Goal: Transaction & Acquisition: Purchase product/service

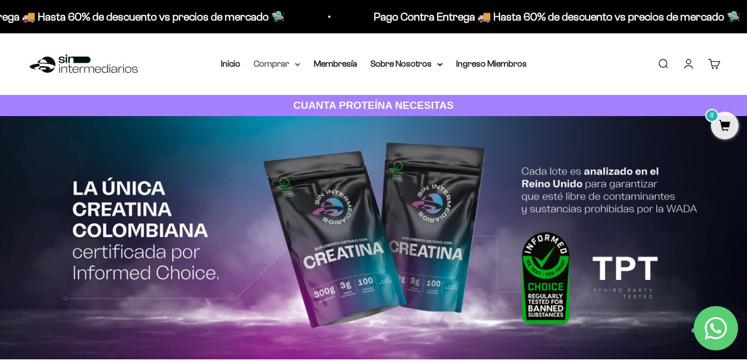
click at [281, 62] on summary "Comprar" at bounding box center [277, 64] width 47 height 14
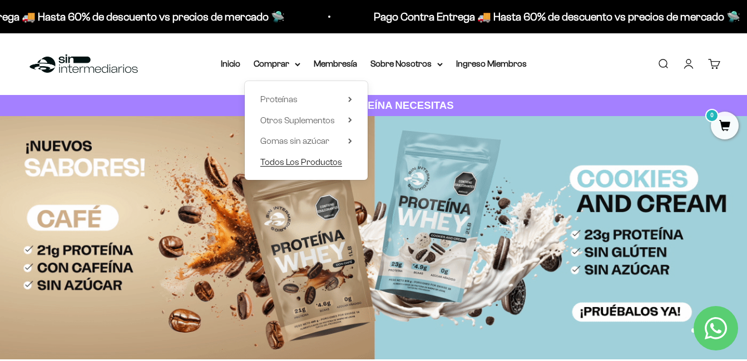
click at [292, 161] on span "Todos Los Productos" at bounding box center [301, 161] width 82 height 9
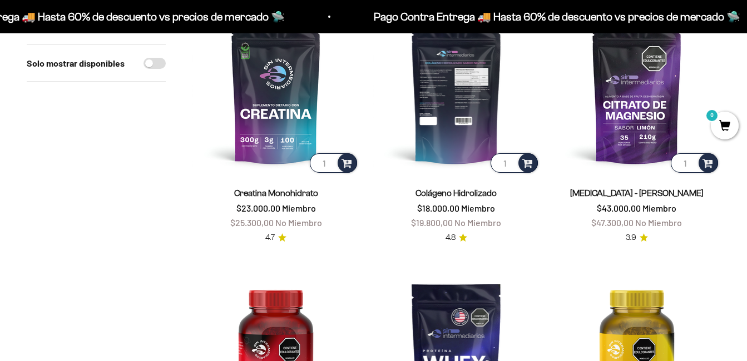
scroll to position [56, 0]
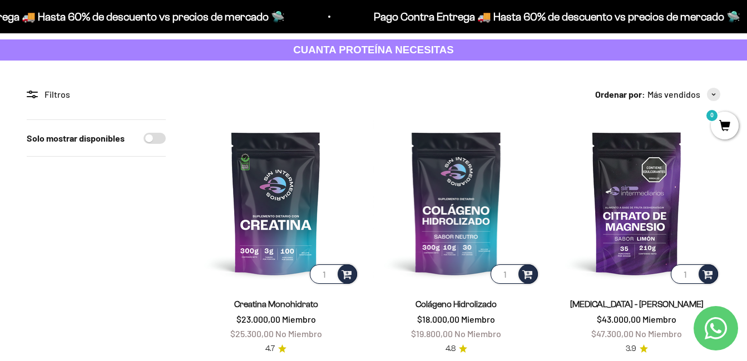
click at [149, 136] on input "Solo mostrar disponibles" at bounding box center [154, 138] width 22 height 11
checkbox input "true"
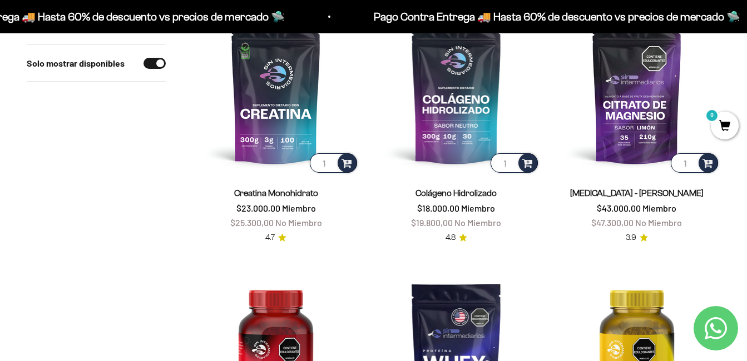
scroll to position [111, 0]
